Goal: Task Accomplishment & Management: Complete application form

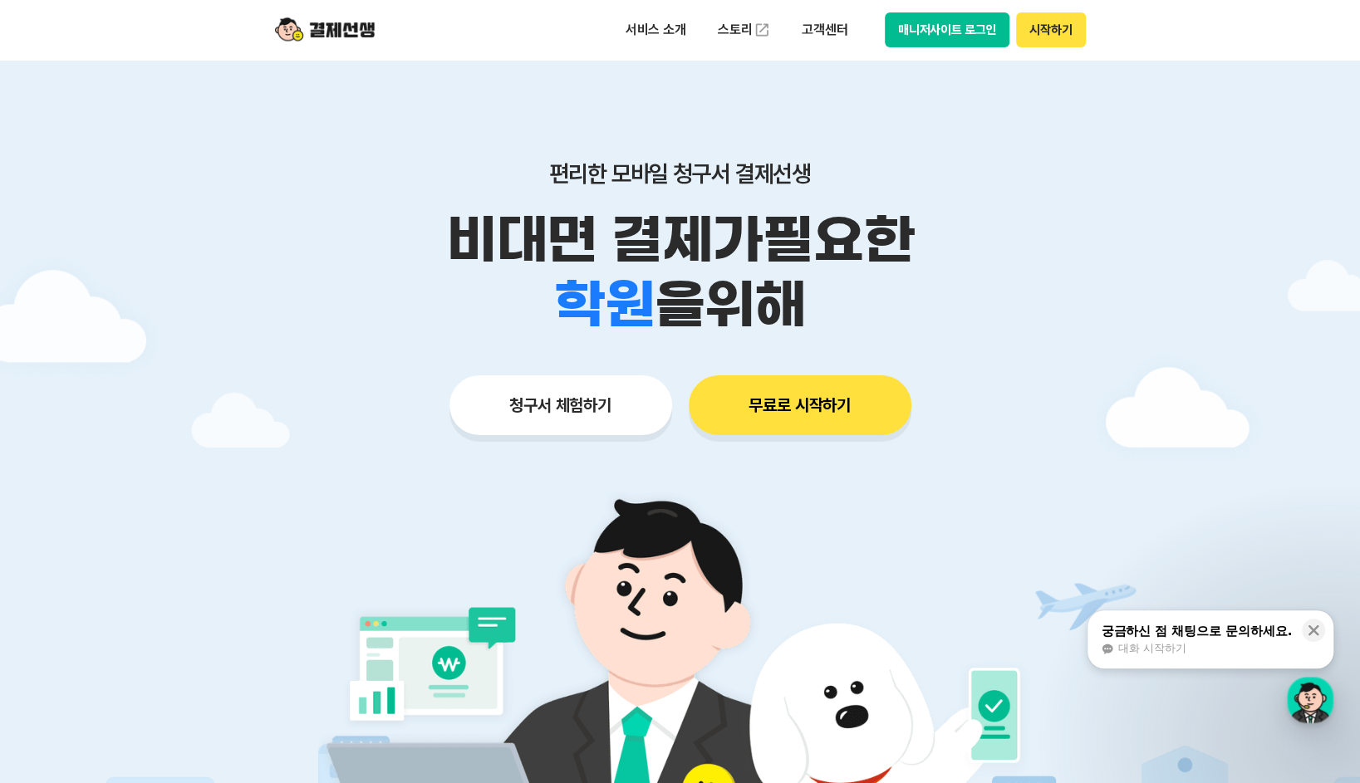
click at [928, 23] on button "매니저사이트 로그인" at bounding box center [947, 29] width 125 height 35
click at [606, 406] on button "청구서 체험하기" at bounding box center [560, 406] width 223 height 60
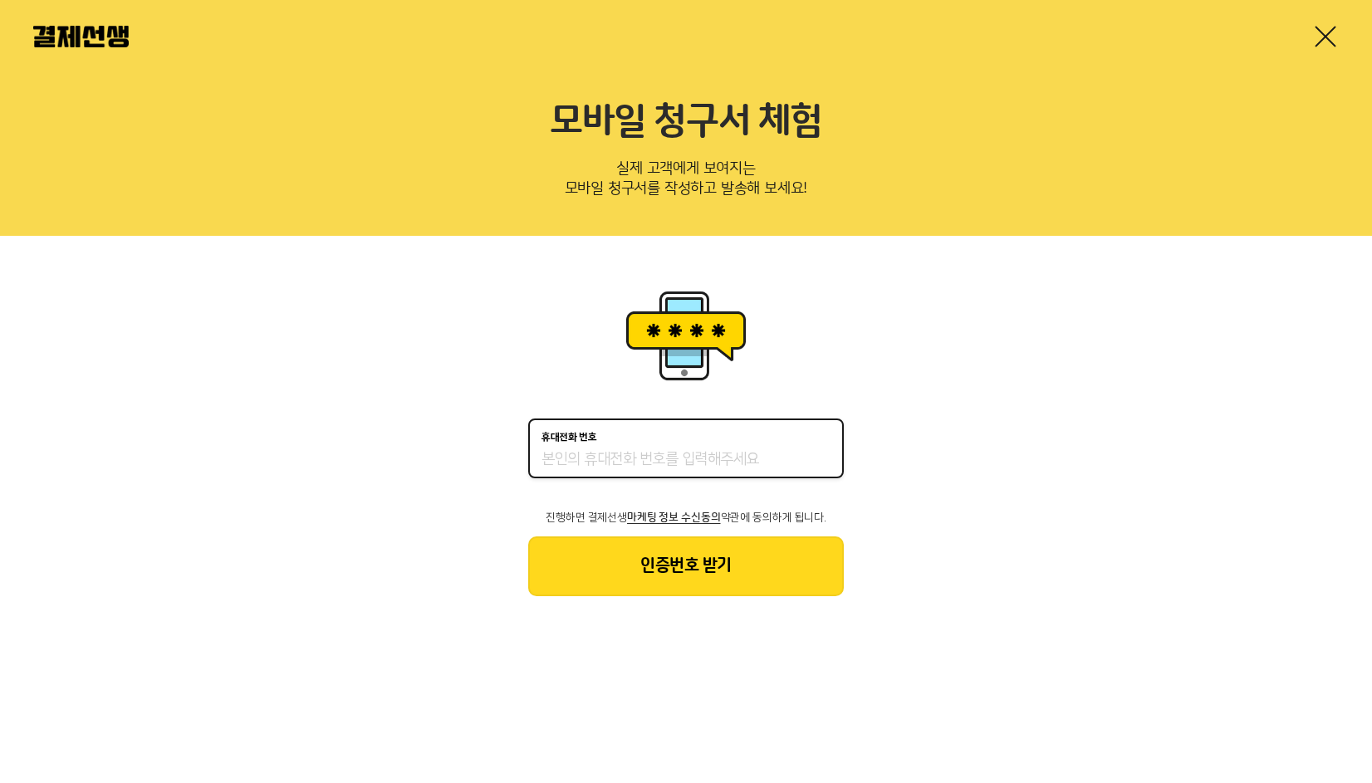
click at [658, 455] on input "휴대전화 번호" at bounding box center [686, 460] width 289 height 20
type input "01045215908"
click at [660, 563] on button "인증번호 받기" at bounding box center [686, 567] width 316 height 60
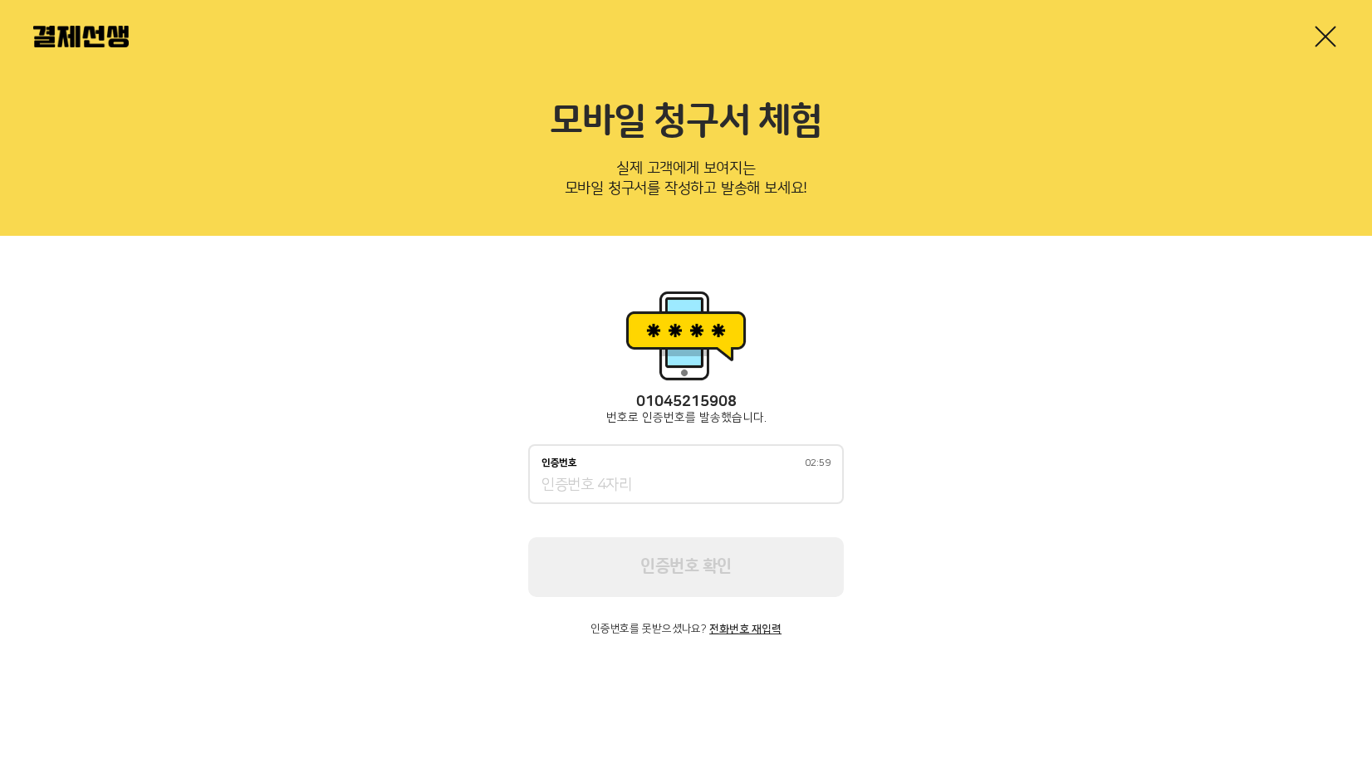
click at [638, 497] on div "인증번호 02:59" at bounding box center [686, 474] width 316 height 60
click at [637, 494] on input "인증번호 02:58" at bounding box center [686, 486] width 289 height 20
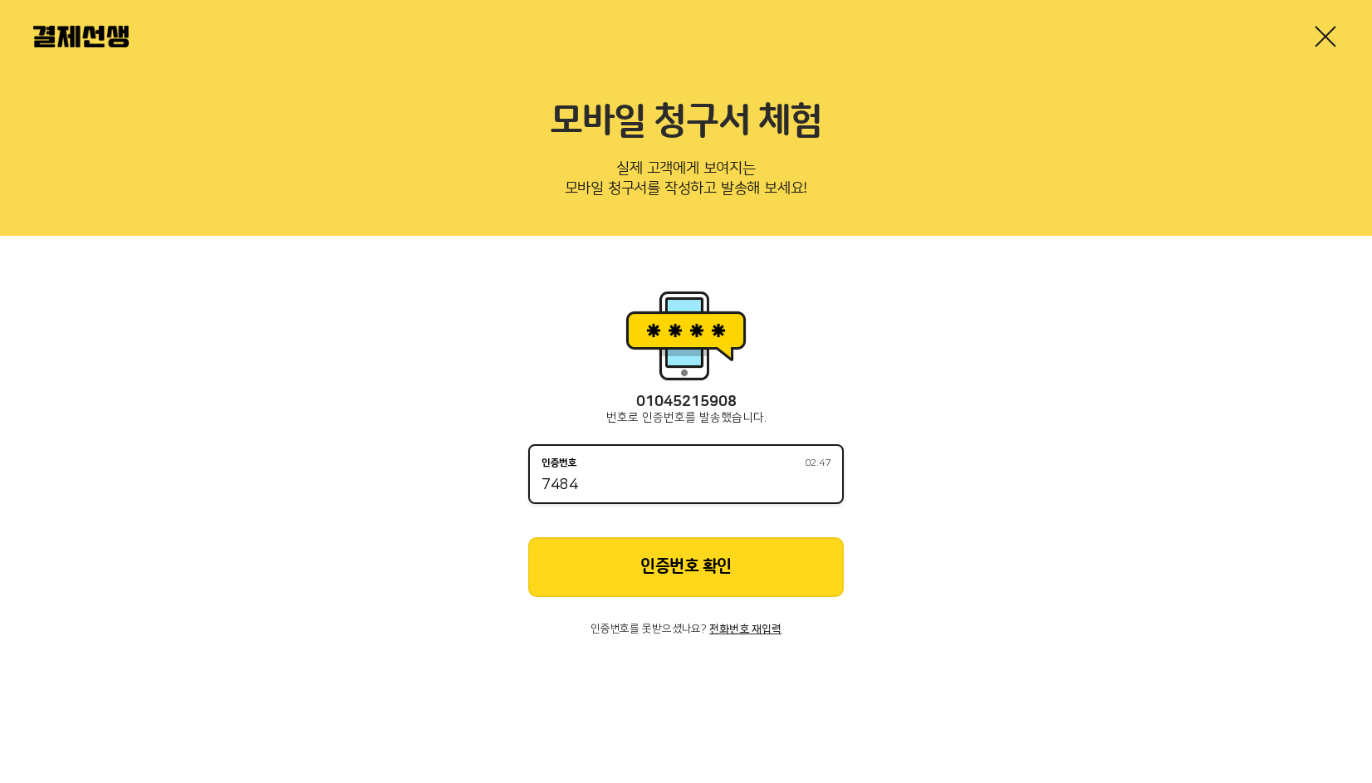
click at [645, 577] on button "인증번호 확인" at bounding box center [686, 568] width 316 height 60
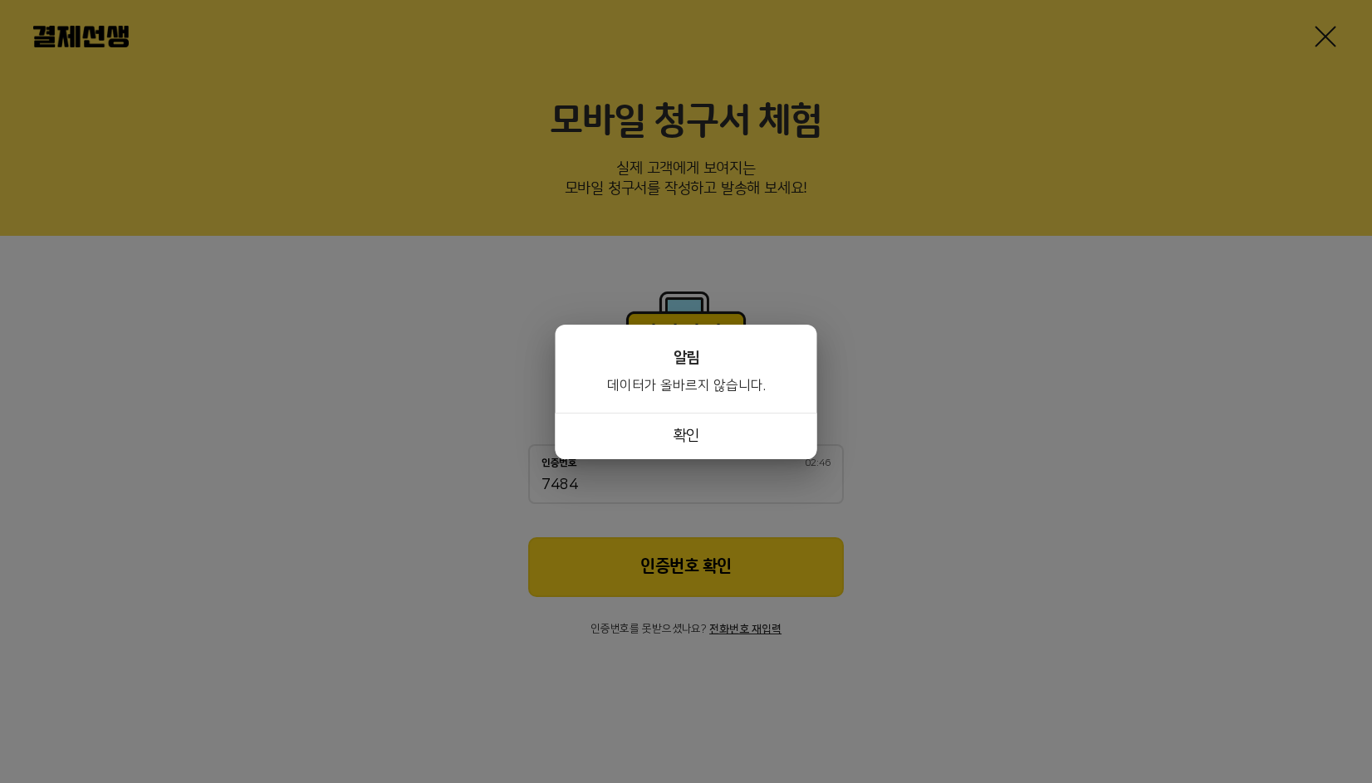
click at [641, 414] on button "확인" at bounding box center [687, 436] width 262 height 47
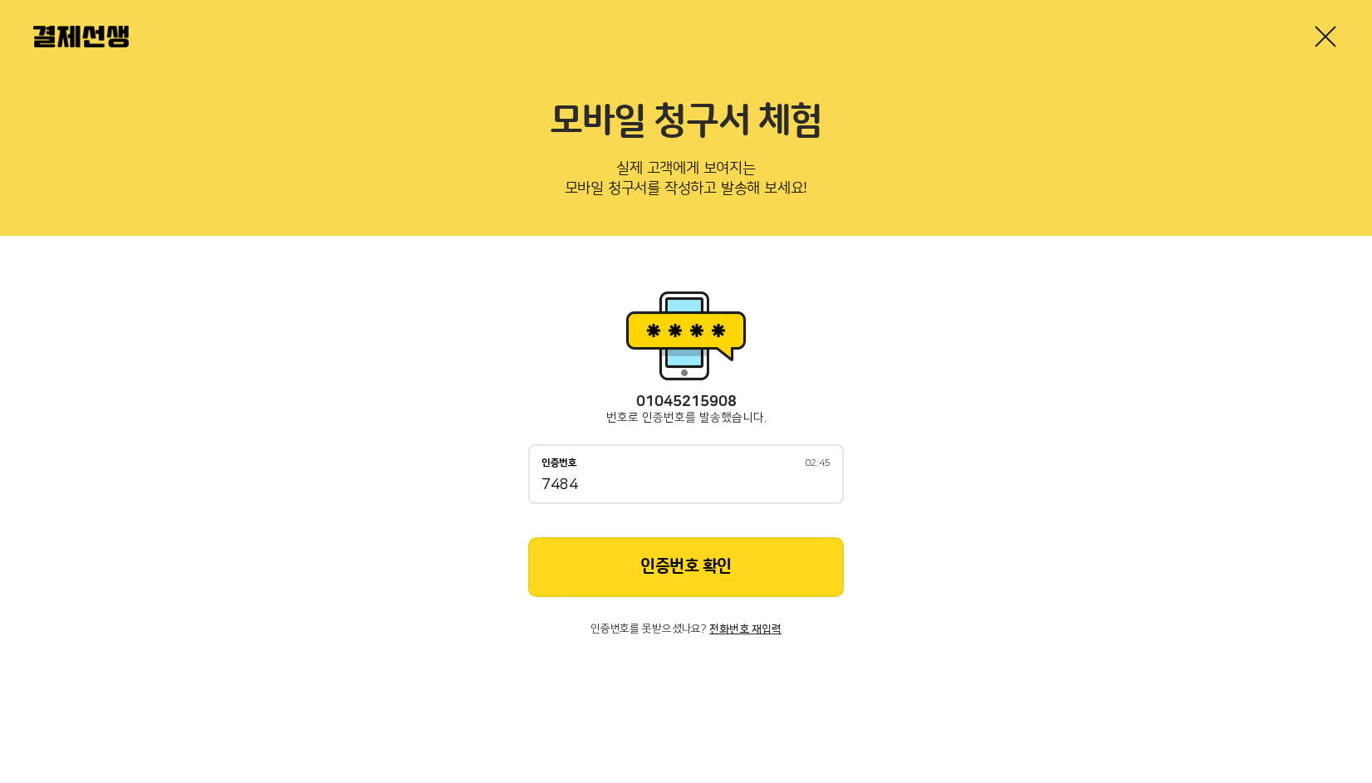
click at [621, 496] on div "인증번호 02:45 7484" at bounding box center [686, 474] width 316 height 60
click at [618, 493] on input "7484" at bounding box center [686, 486] width 289 height 20
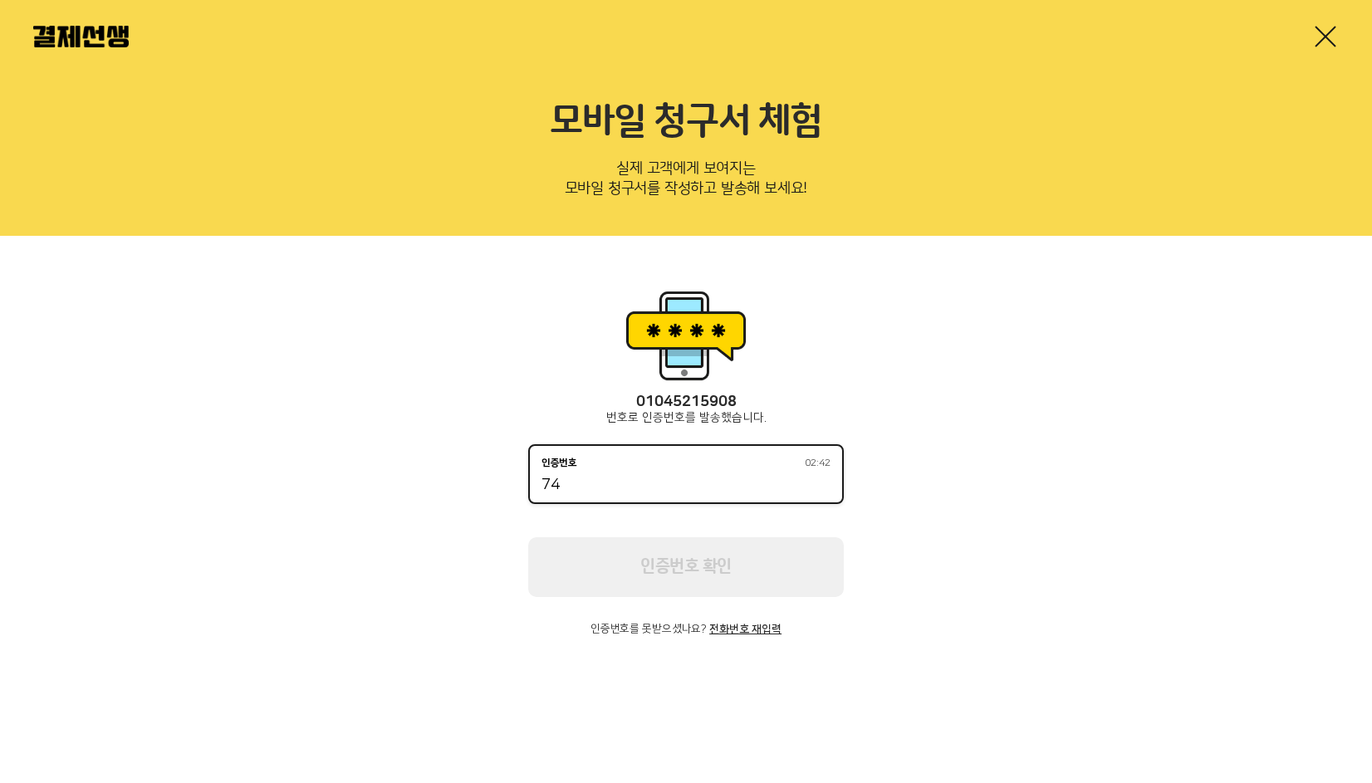
type input "7"
click at [732, 630] on button "전화번호 재입력" at bounding box center [745, 630] width 72 height 12
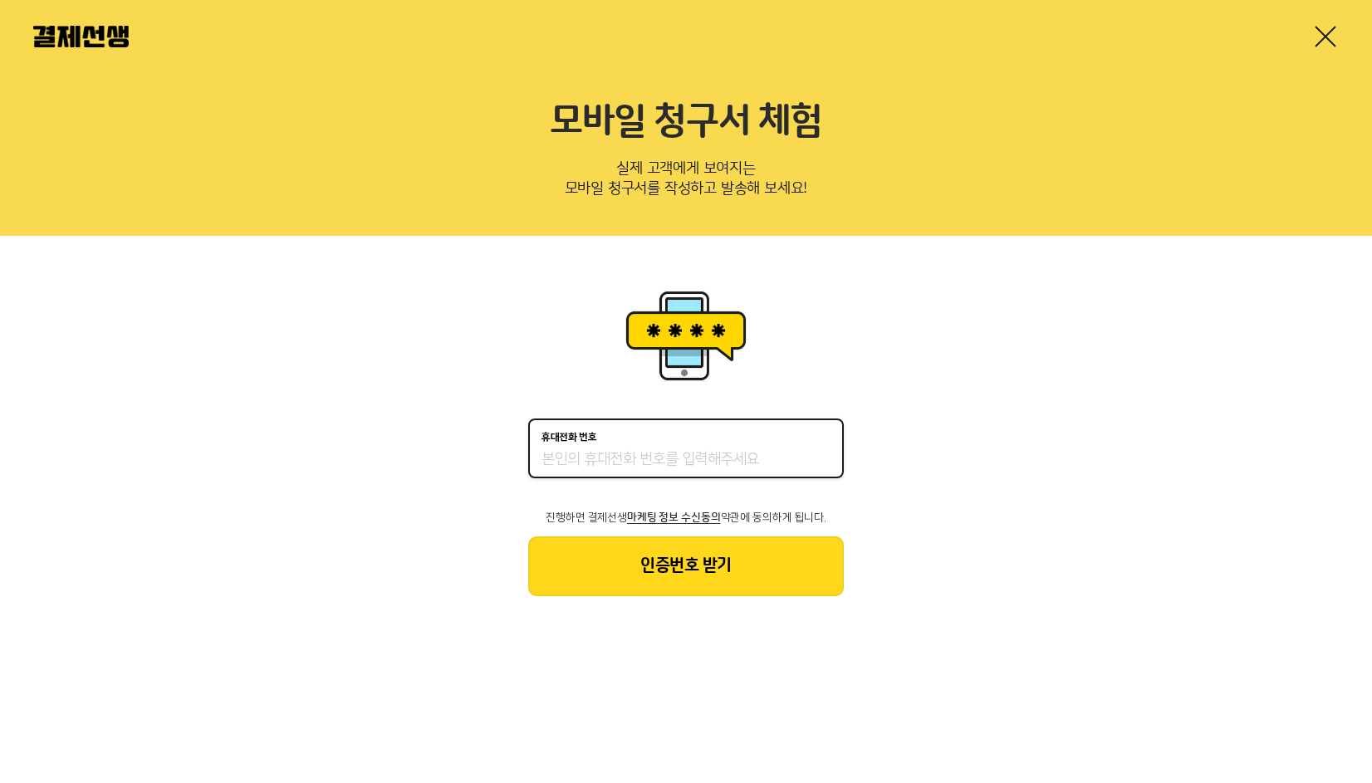
click at [680, 465] on input "휴대전화 번호" at bounding box center [686, 460] width 289 height 20
type input "01045215908"
click at [663, 578] on button "인증번호 받기" at bounding box center [686, 567] width 316 height 60
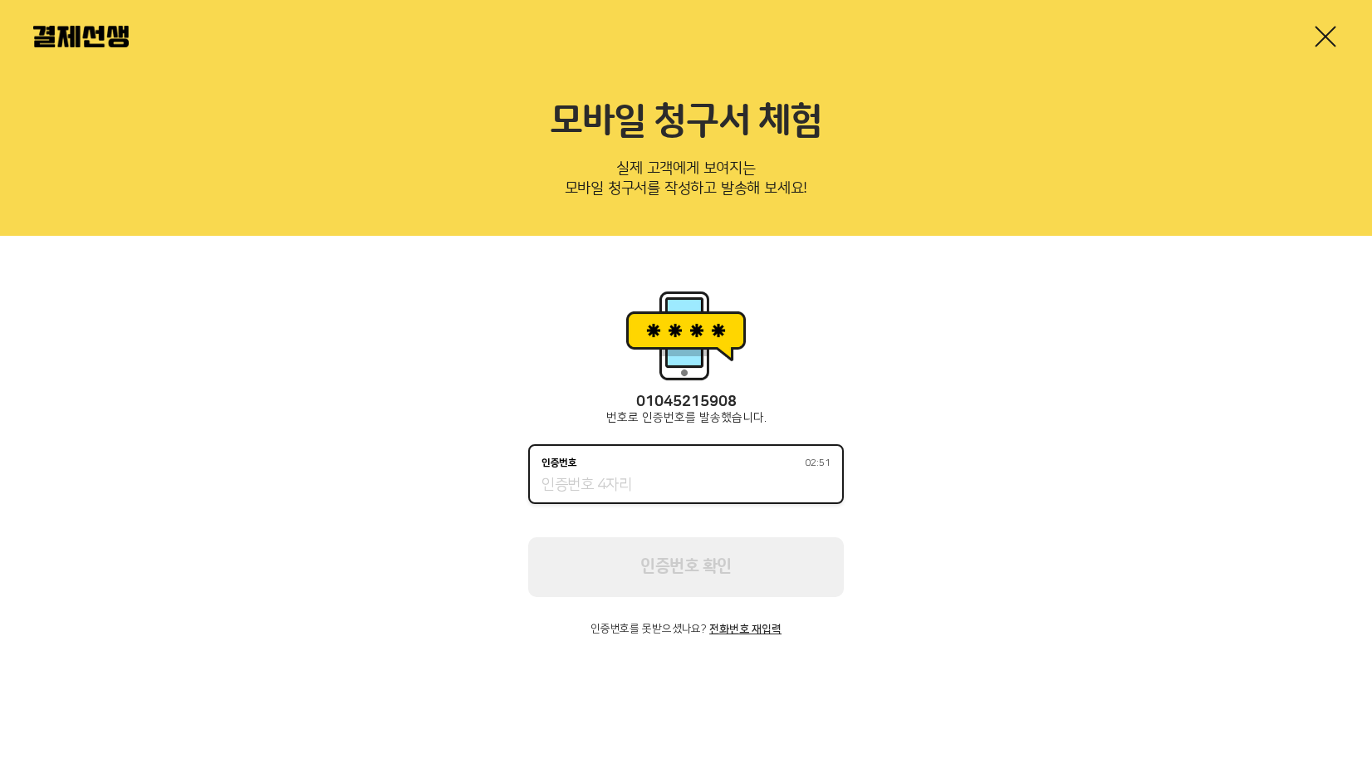
click at [635, 493] on input "인증번호 02:51" at bounding box center [686, 486] width 289 height 20
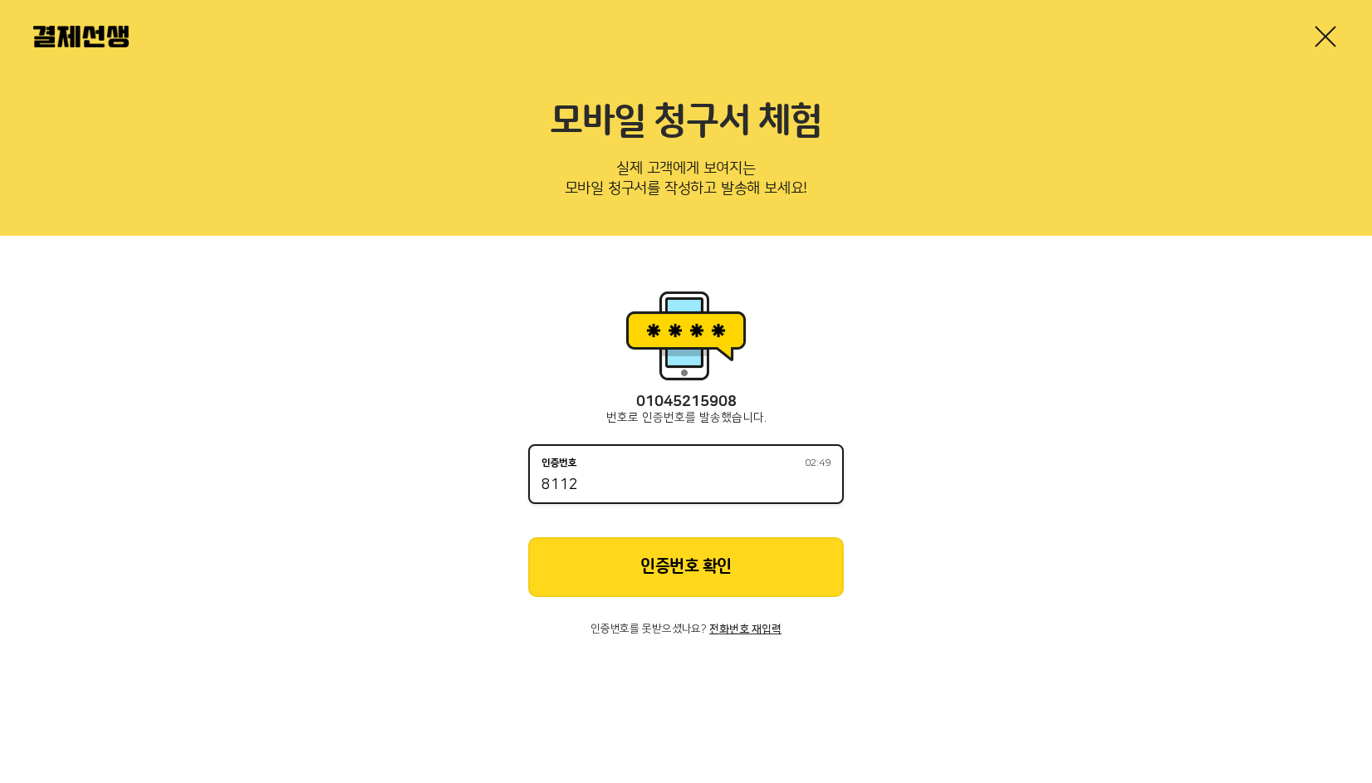
type input "8112"
click at [655, 560] on button "인증번호 확인" at bounding box center [686, 568] width 316 height 60
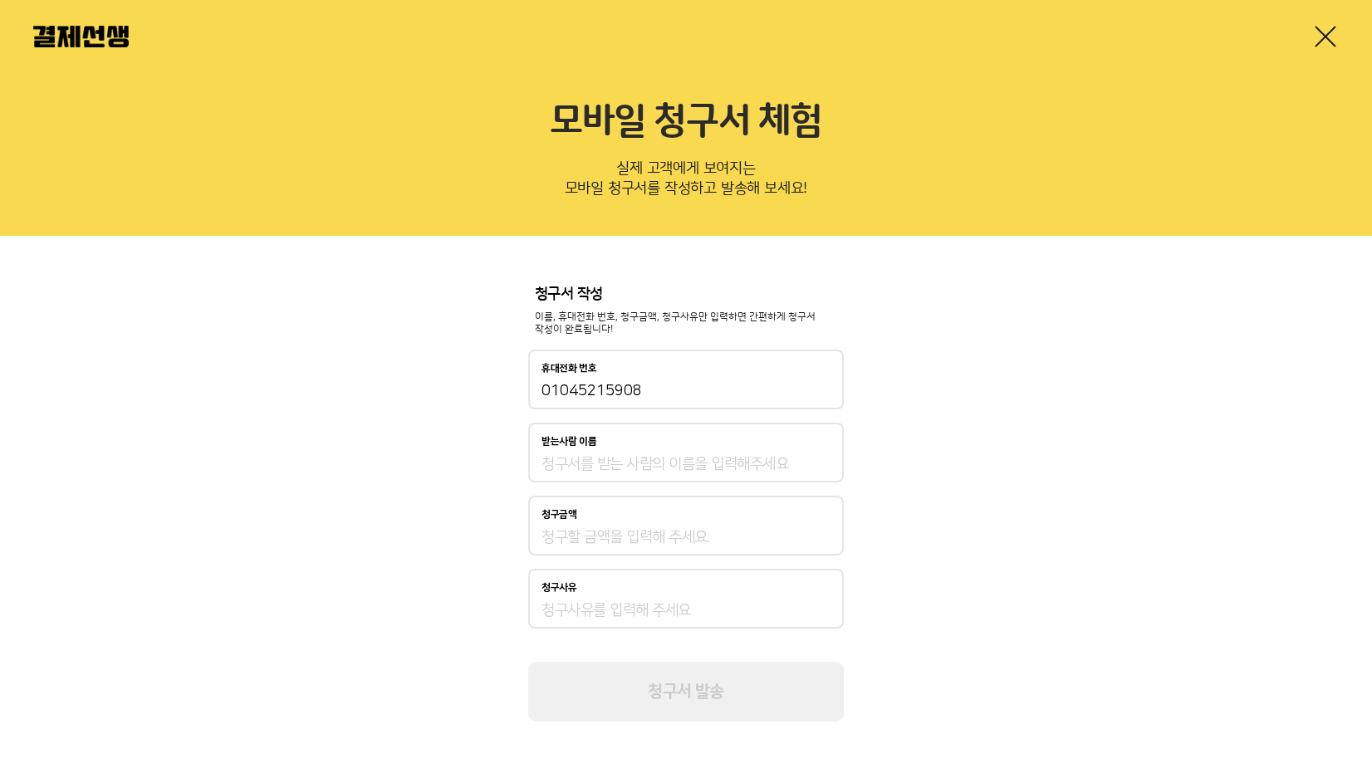
click at [657, 454] on div "받는사람 이름" at bounding box center [686, 453] width 316 height 60
click at [665, 462] on input "받는사람 이름" at bounding box center [686, 464] width 289 height 20
type input "ㅅ"
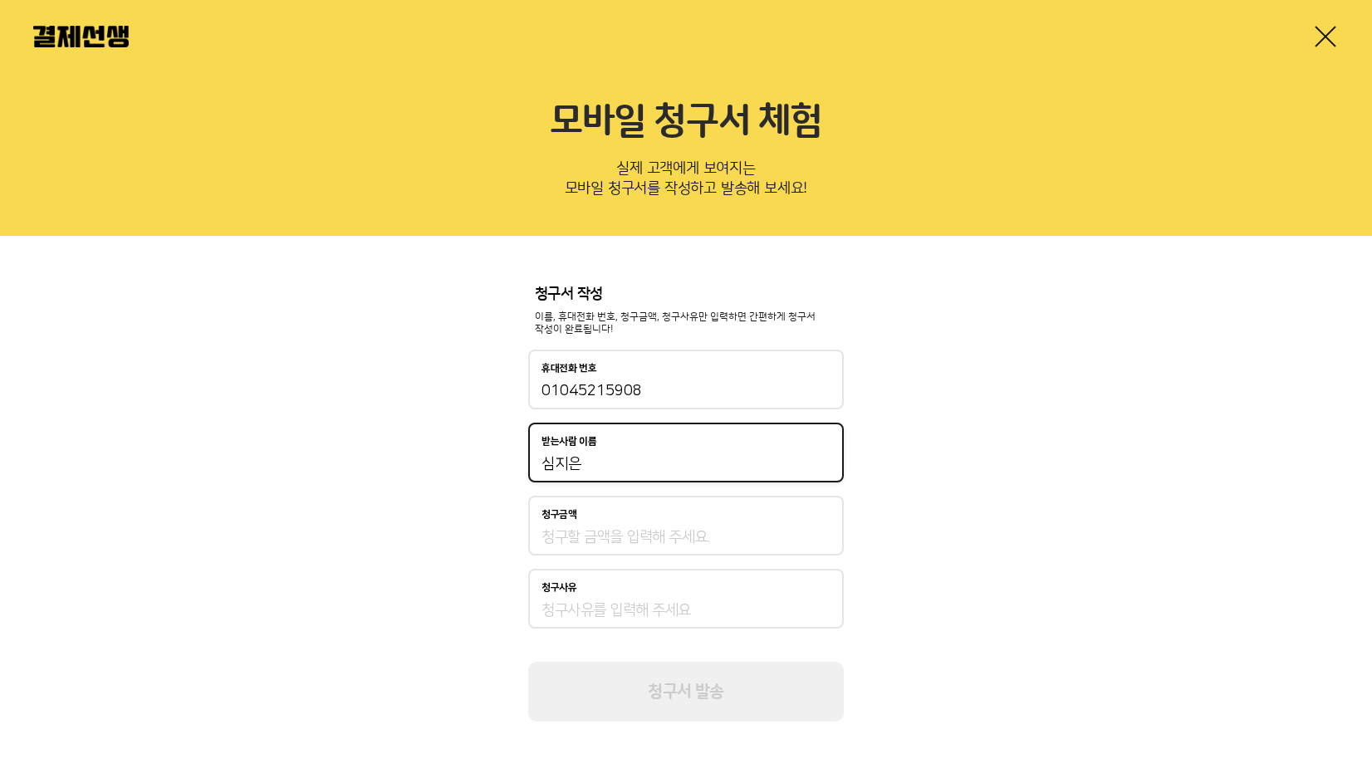
type input "심지은"
click at [561, 537] on input "청구금액" at bounding box center [686, 538] width 289 height 20
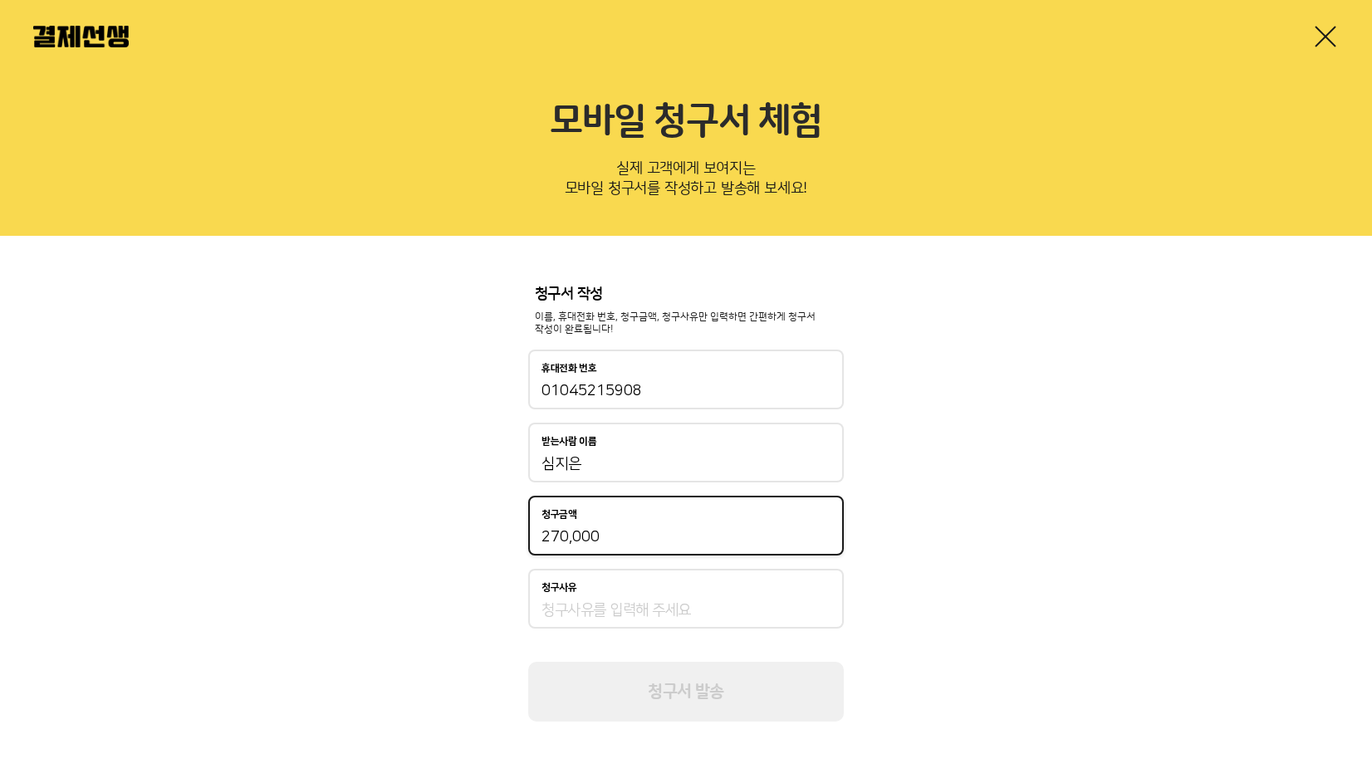
type input "270,000"
click at [594, 608] on input "청구사유" at bounding box center [686, 611] width 289 height 20
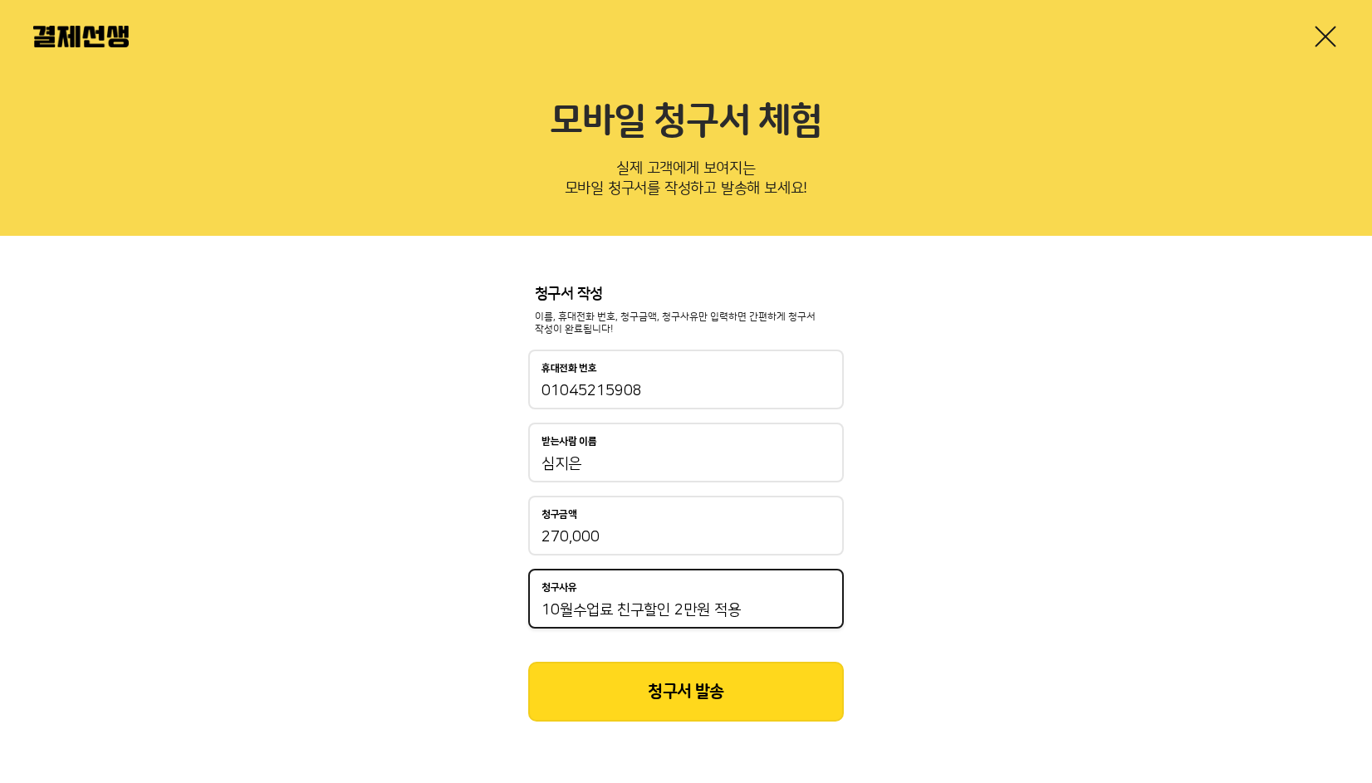
type input "10월수업료 친구할인 2만원 적용"
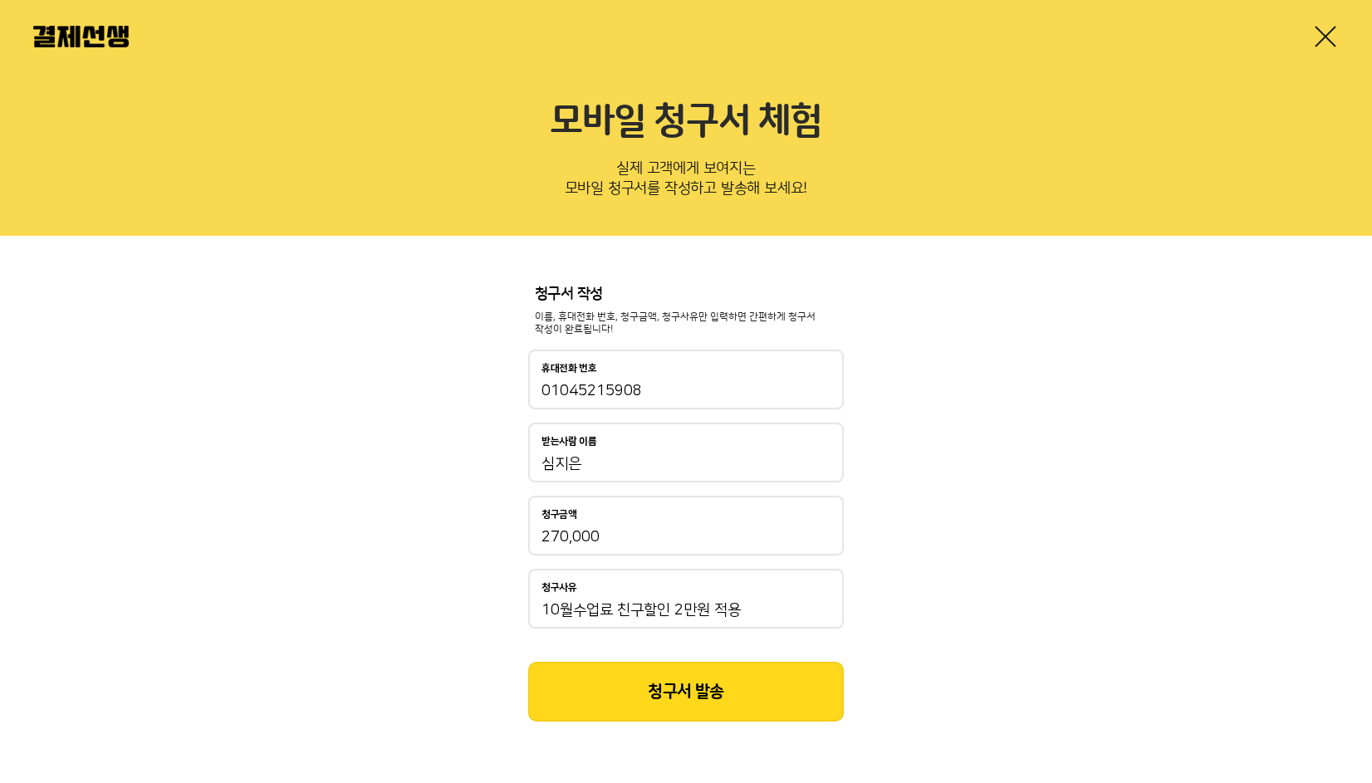
click at [598, 685] on button "청구서 발송" at bounding box center [686, 692] width 316 height 60
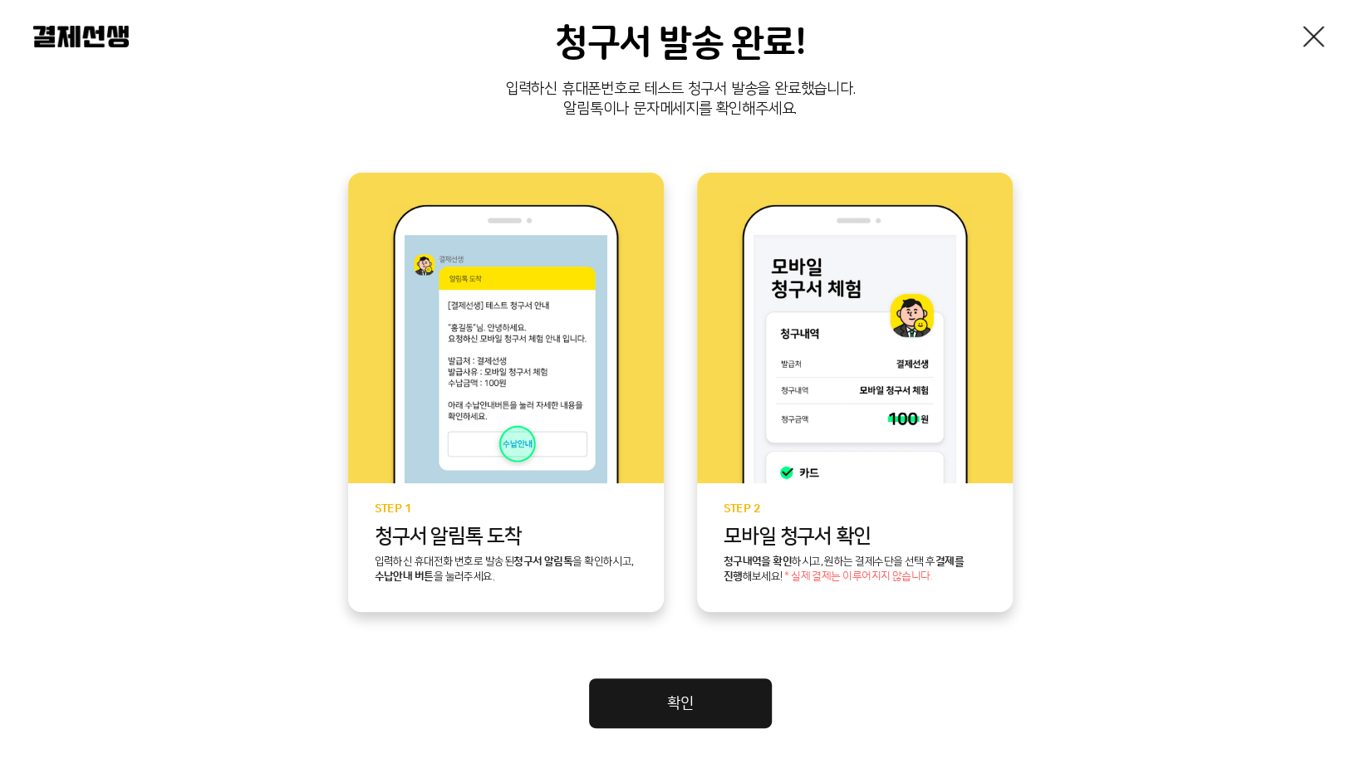
scroll to position [291, 0]
